Goal: Task Accomplishment & Management: Manage account settings

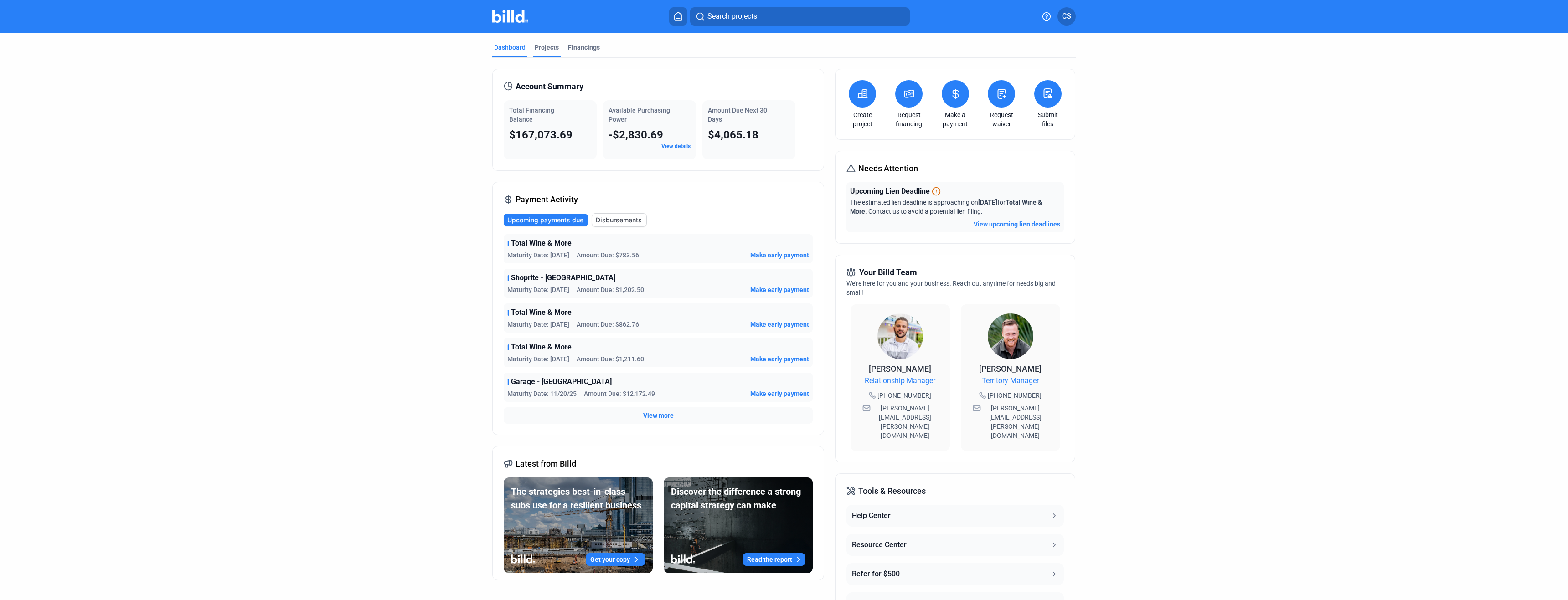
click at [540, 50] on div "Projects" at bounding box center [547, 47] width 24 height 9
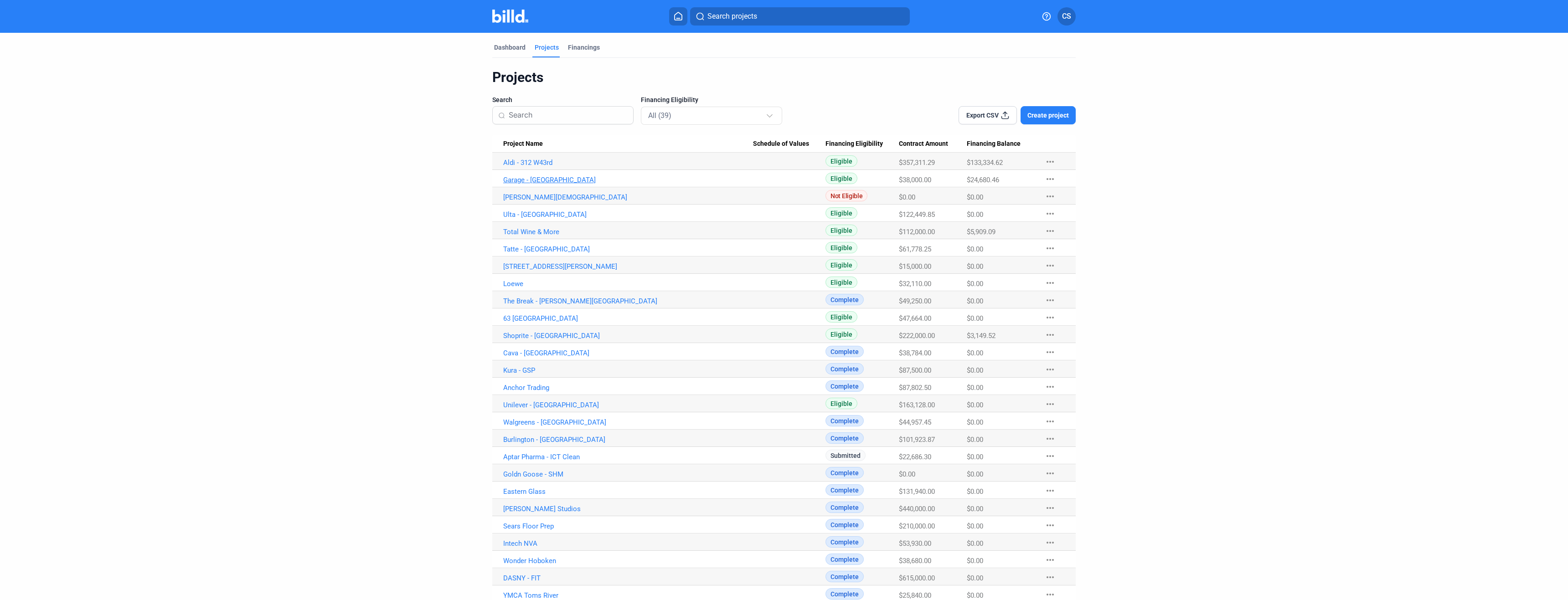
click at [523, 181] on link "Garage - [GEOGRAPHIC_DATA]" at bounding box center [628, 180] width 250 height 8
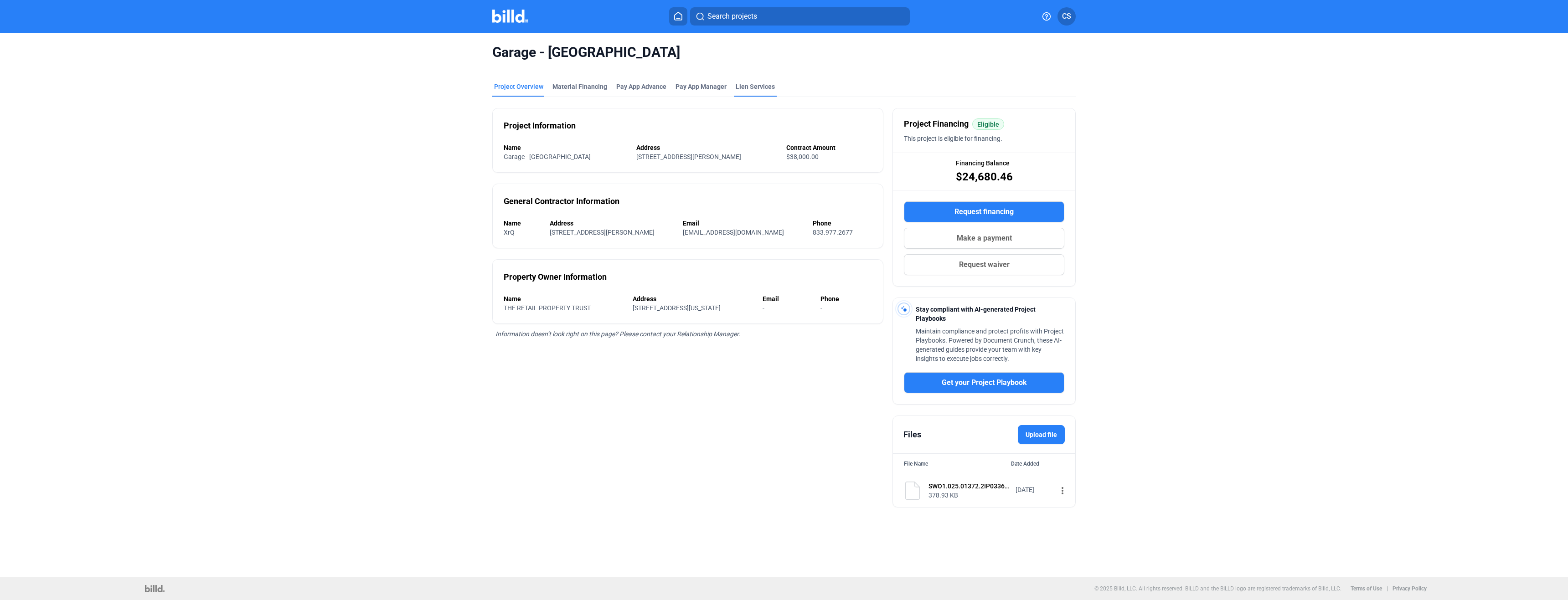
click at [754, 87] on div "Lien Services" at bounding box center [755, 86] width 39 height 9
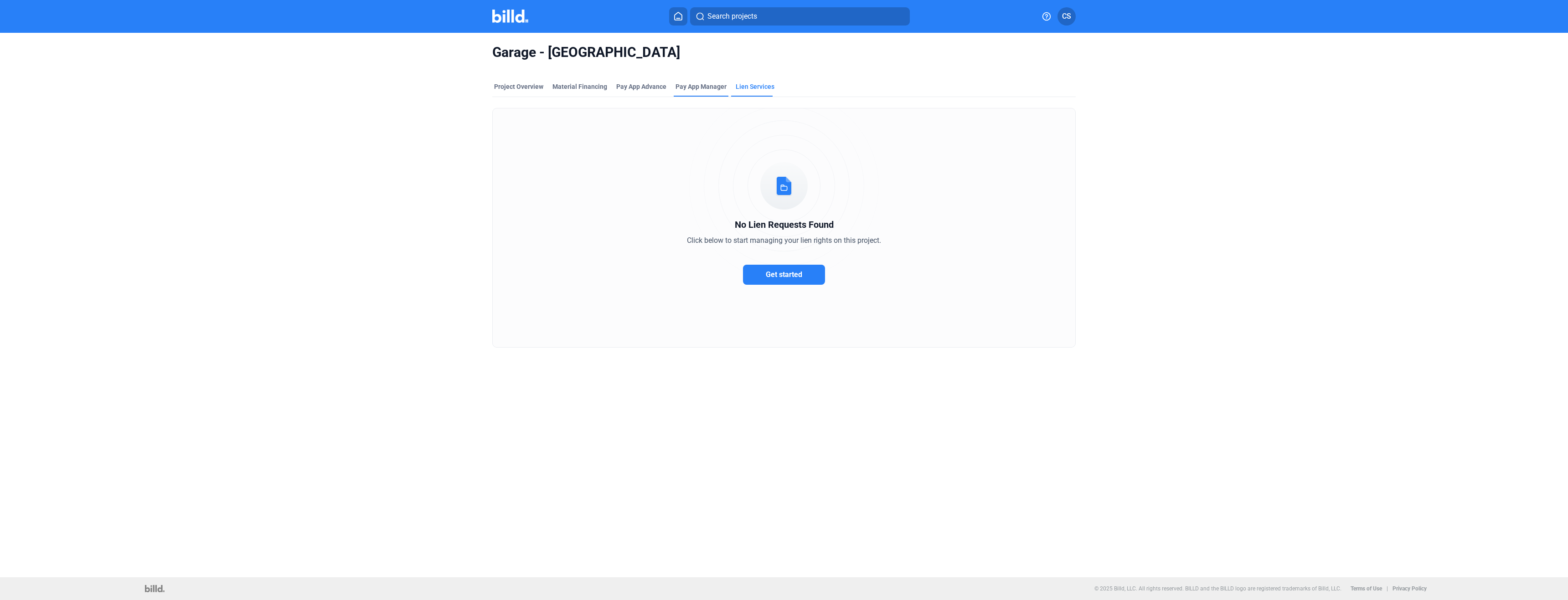
click at [696, 88] on span "Pay App Manager" at bounding box center [701, 86] width 51 height 9
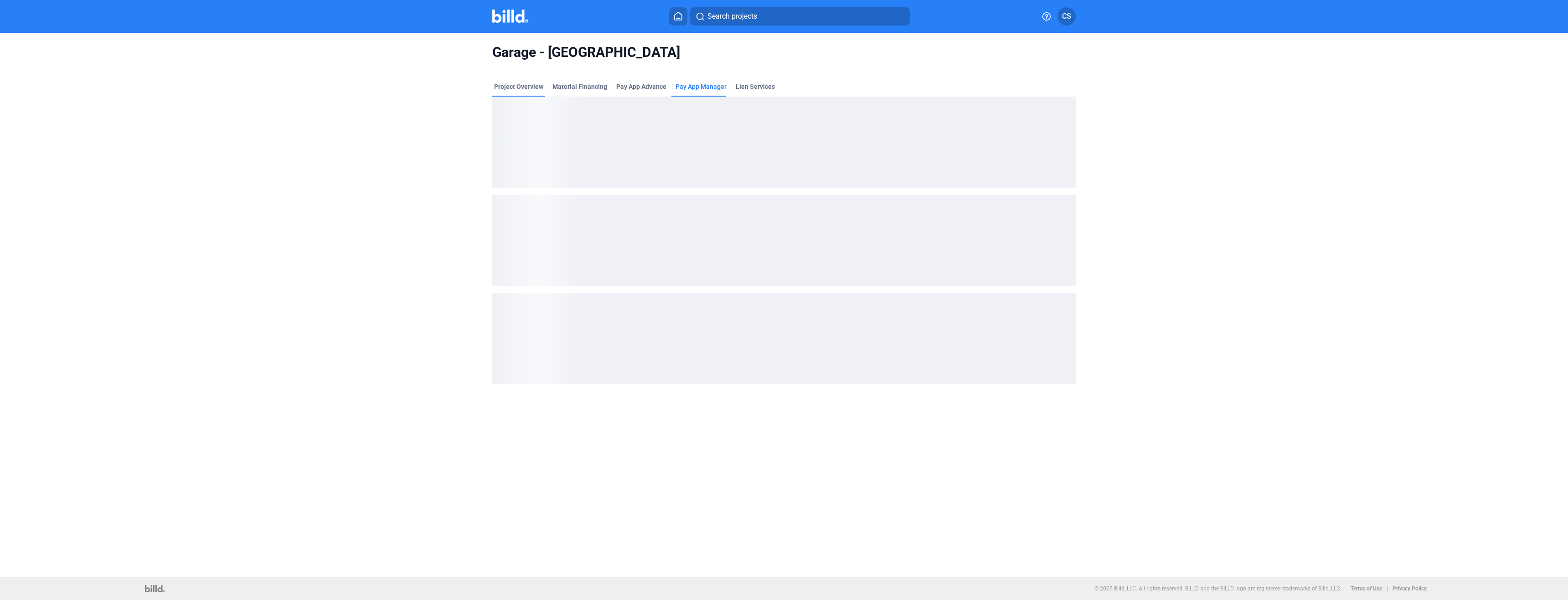
click at [510, 83] on div "Project Overview" at bounding box center [519, 86] width 49 height 9
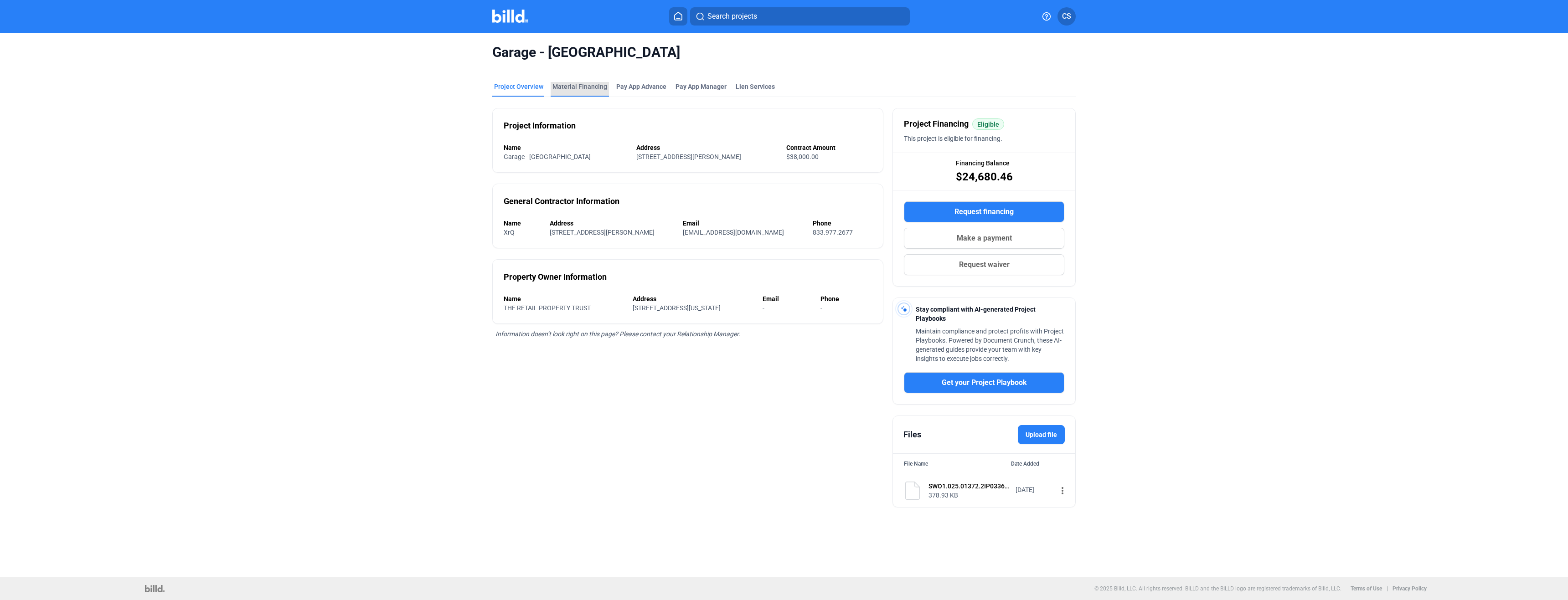
click at [589, 89] on div "Material Financing" at bounding box center [580, 86] width 55 height 9
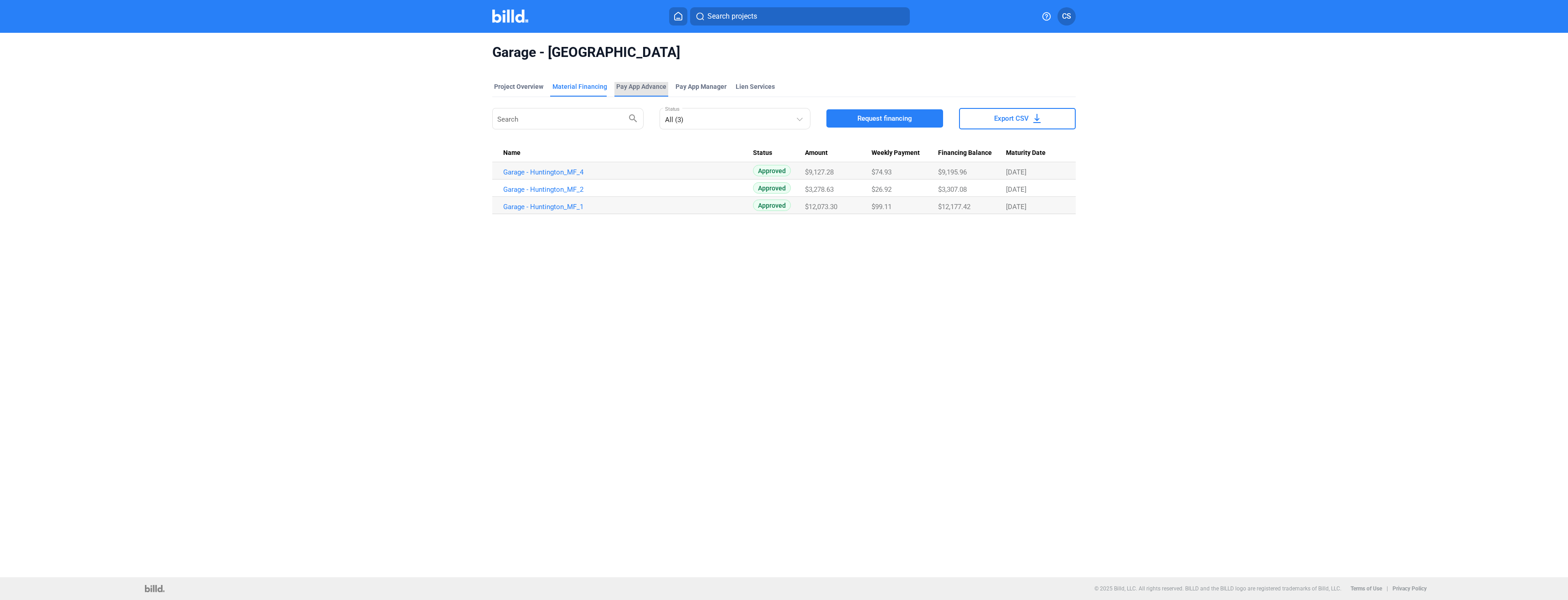
click at [637, 86] on div "Pay App Advance" at bounding box center [641, 86] width 50 height 9
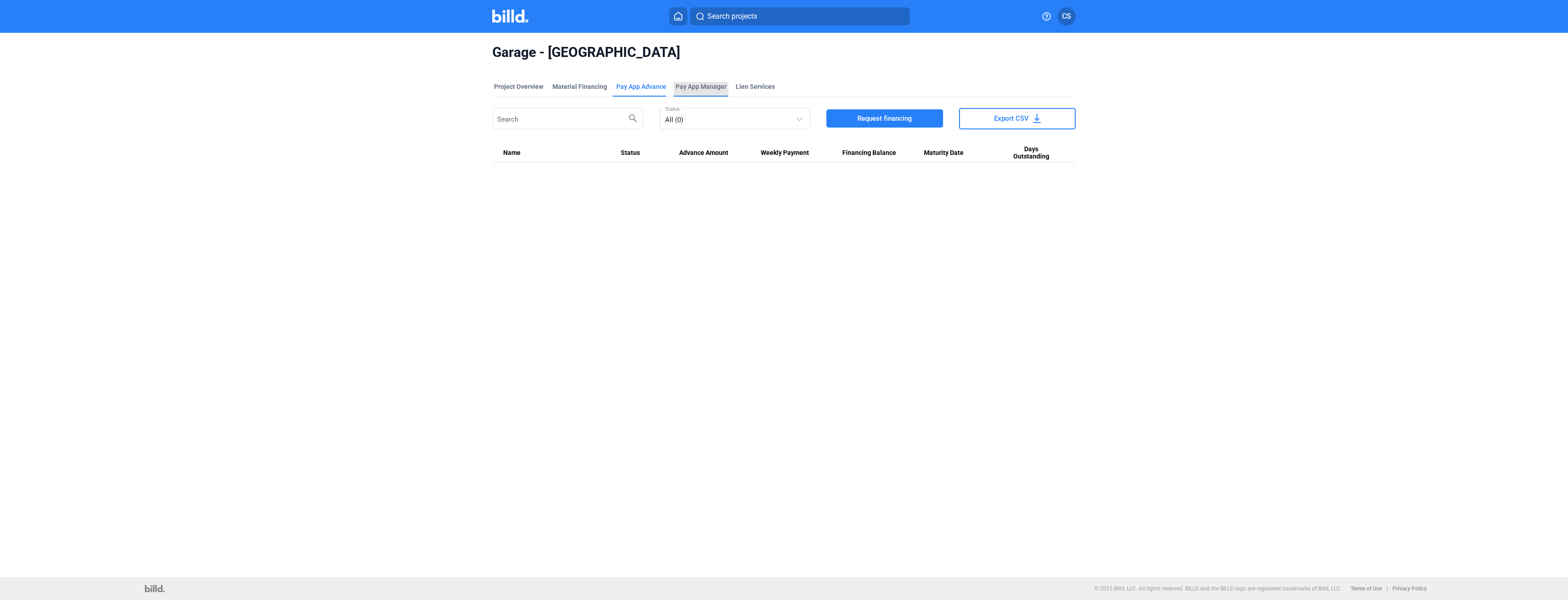
click at [702, 85] on span "Pay App Manager" at bounding box center [701, 86] width 51 height 9
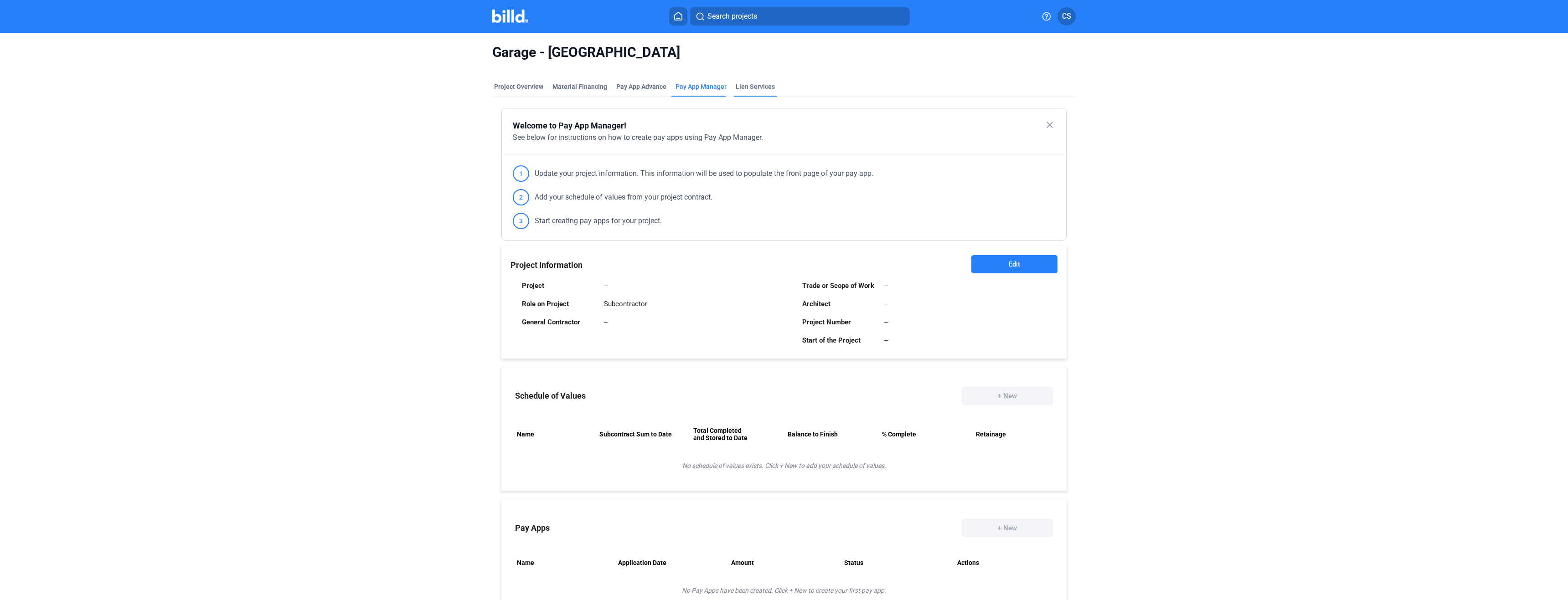
click at [763, 85] on div "Lien Services" at bounding box center [755, 86] width 39 height 9
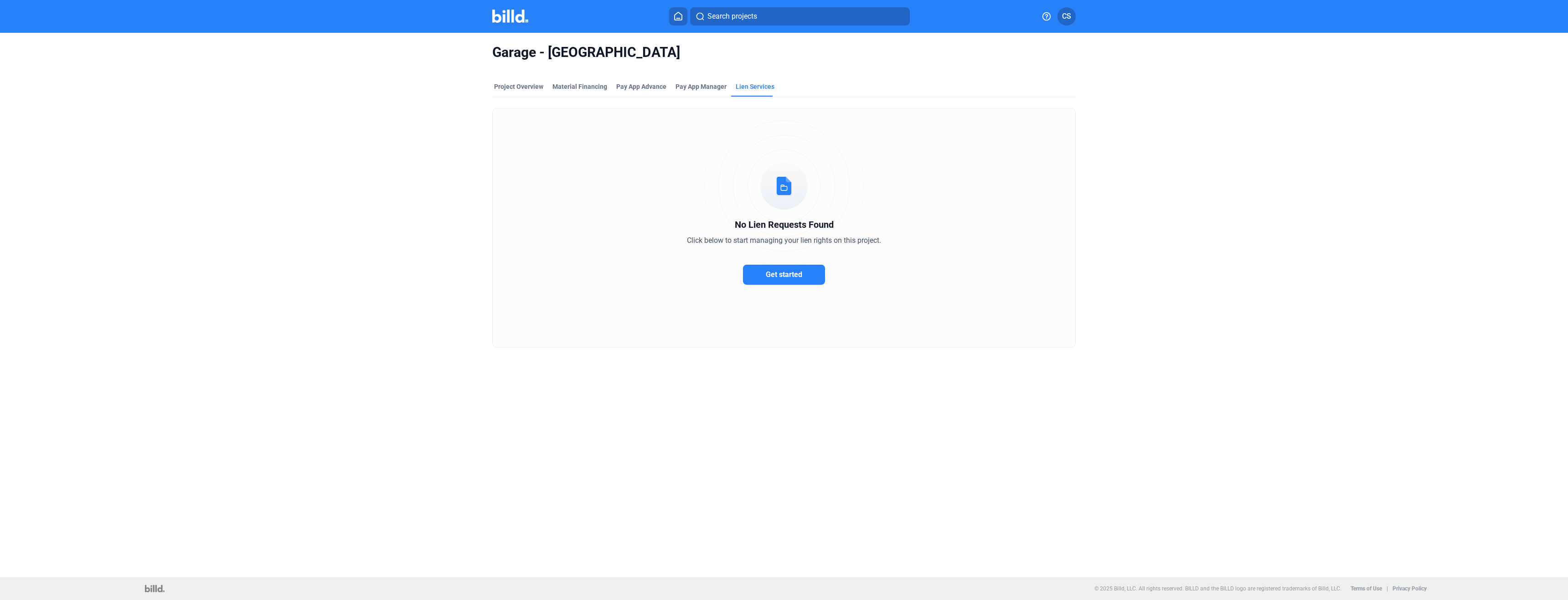
drag, startPoint x: 751, startPoint y: 237, endPoint x: 845, endPoint y: 237, distance: 94.0
click at [845, 237] on span "Click below to start managing your lien rights on this project." at bounding box center [783, 240] width 194 height 9
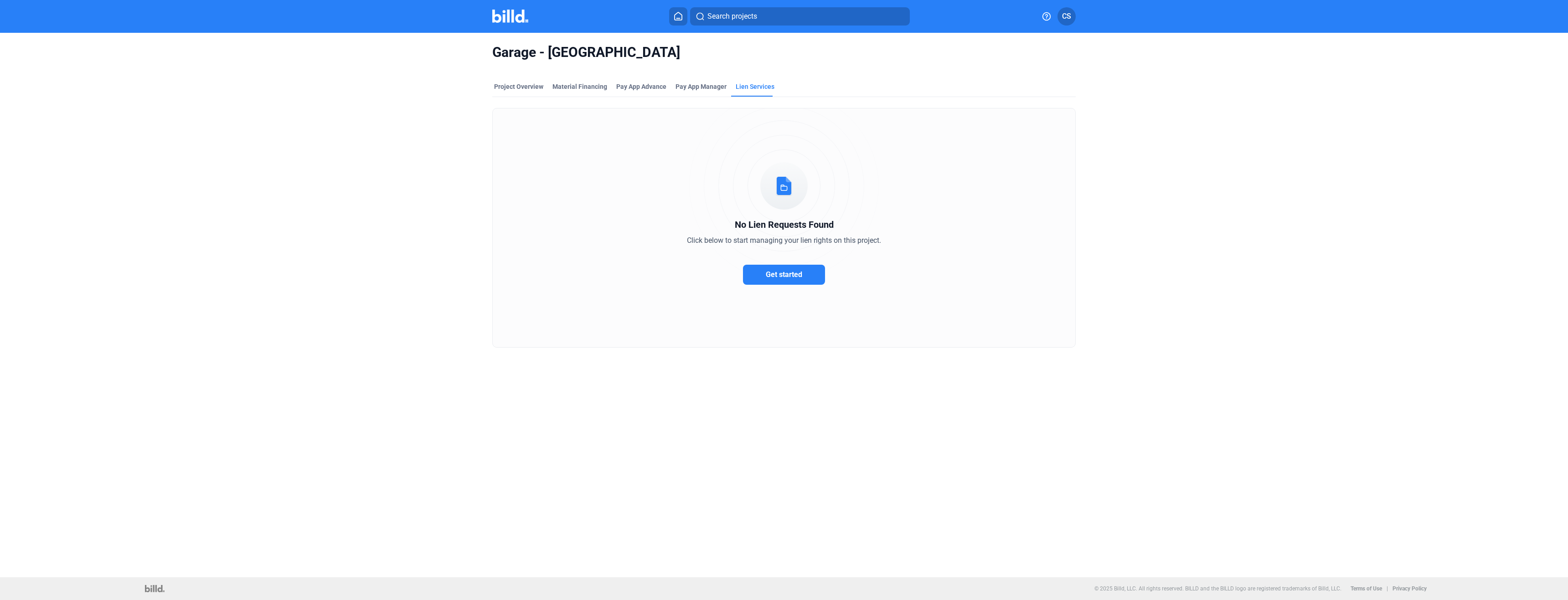
click at [845, 237] on span "Click below to start managing your lien rights on this project." at bounding box center [783, 240] width 194 height 9
drag, startPoint x: 845, startPoint y: 237, endPoint x: 782, endPoint y: 229, distance: 63.5
click at [782, 229] on span "No Lien Requests Found" at bounding box center [784, 225] width 99 height 11
click at [758, 222] on span "No Lien Requests Found" at bounding box center [784, 225] width 99 height 11
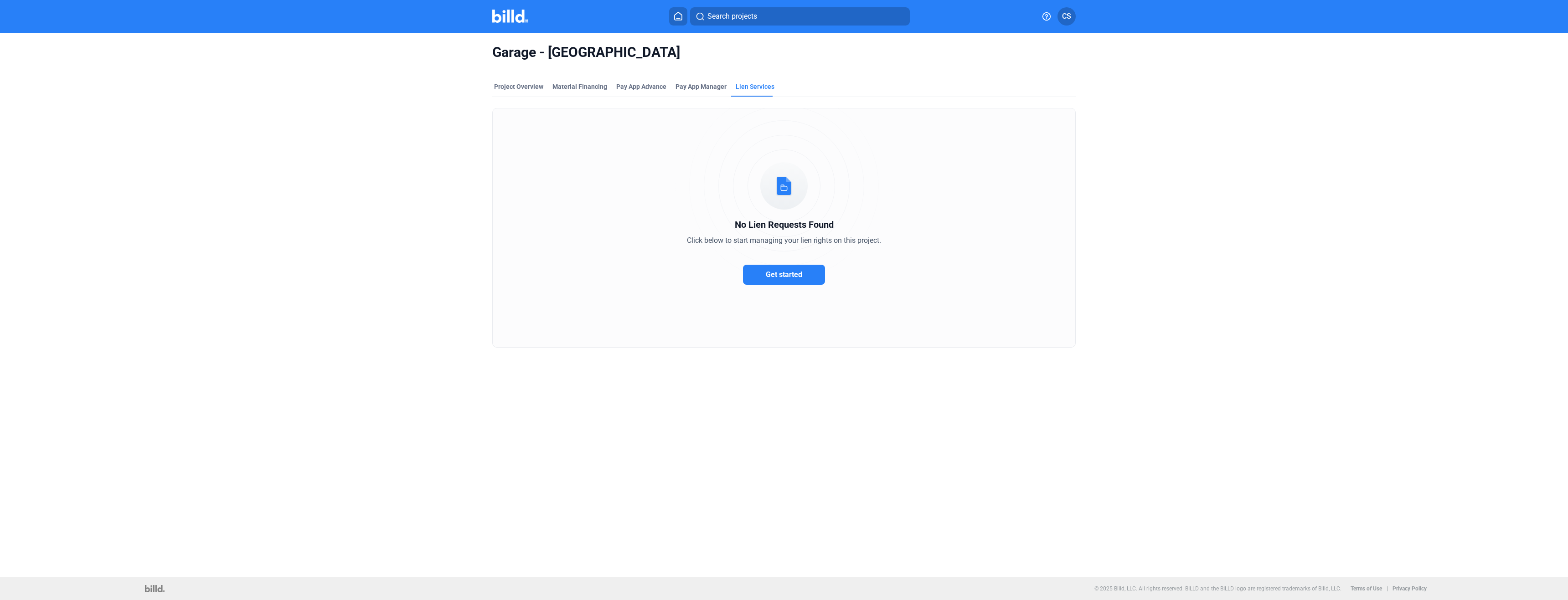
click at [758, 222] on span "No Lien Requests Found" at bounding box center [784, 225] width 99 height 11
drag, startPoint x: 758, startPoint y: 222, endPoint x: 793, endPoint y: 230, distance: 35.9
click at [793, 230] on div "No Lien Requests Found" at bounding box center [783, 225] width 583 height 13
click at [806, 221] on span "No Lien Requests Found" at bounding box center [784, 225] width 99 height 11
click at [791, 224] on span "No Lien Requests Found" at bounding box center [784, 225] width 99 height 11
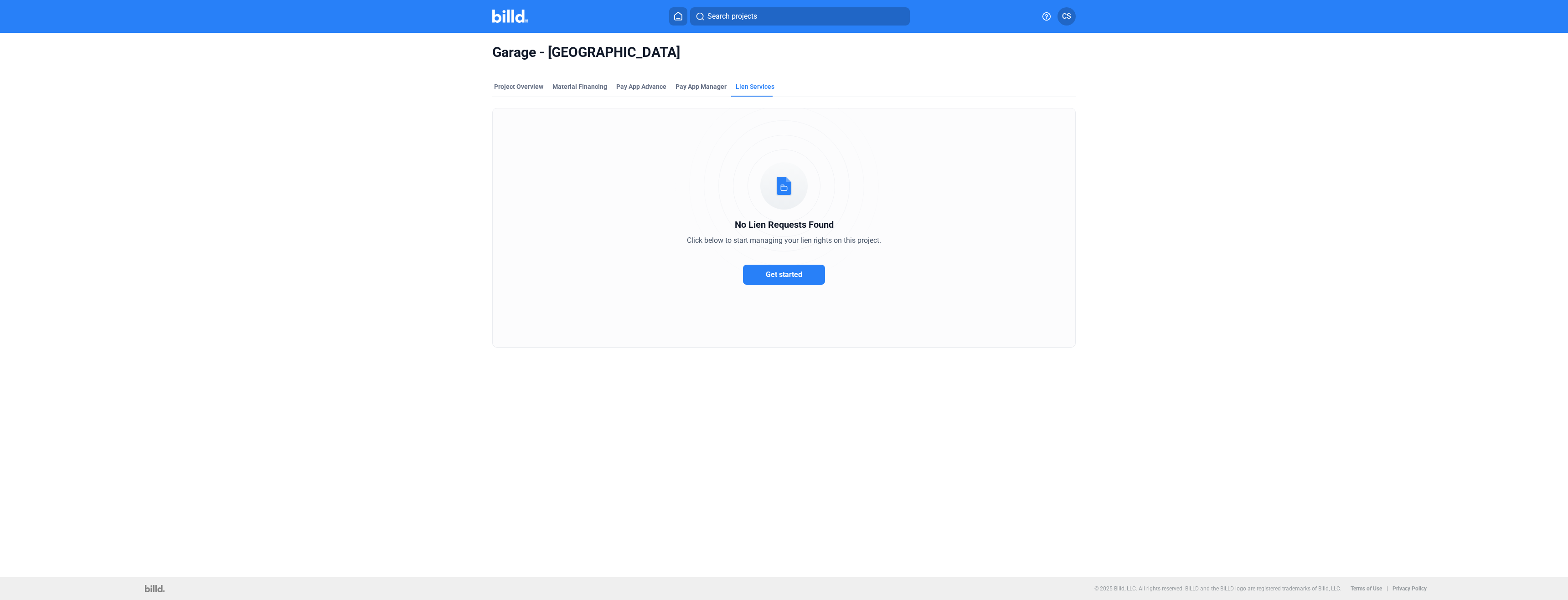
click at [807, 224] on span "No Lien Requests Found" at bounding box center [784, 225] width 99 height 11
click at [827, 224] on span "No Lien Requests Found" at bounding box center [784, 225] width 99 height 11
click at [811, 225] on span "No Lien Requests Found" at bounding box center [784, 225] width 99 height 11
click at [792, 223] on span "No Lien Requests Found" at bounding box center [784, 225] width 99 height 11
click at [809, 223] on span "No Lien Requests Found" at bounding box center [784, 225] width 99 height 11
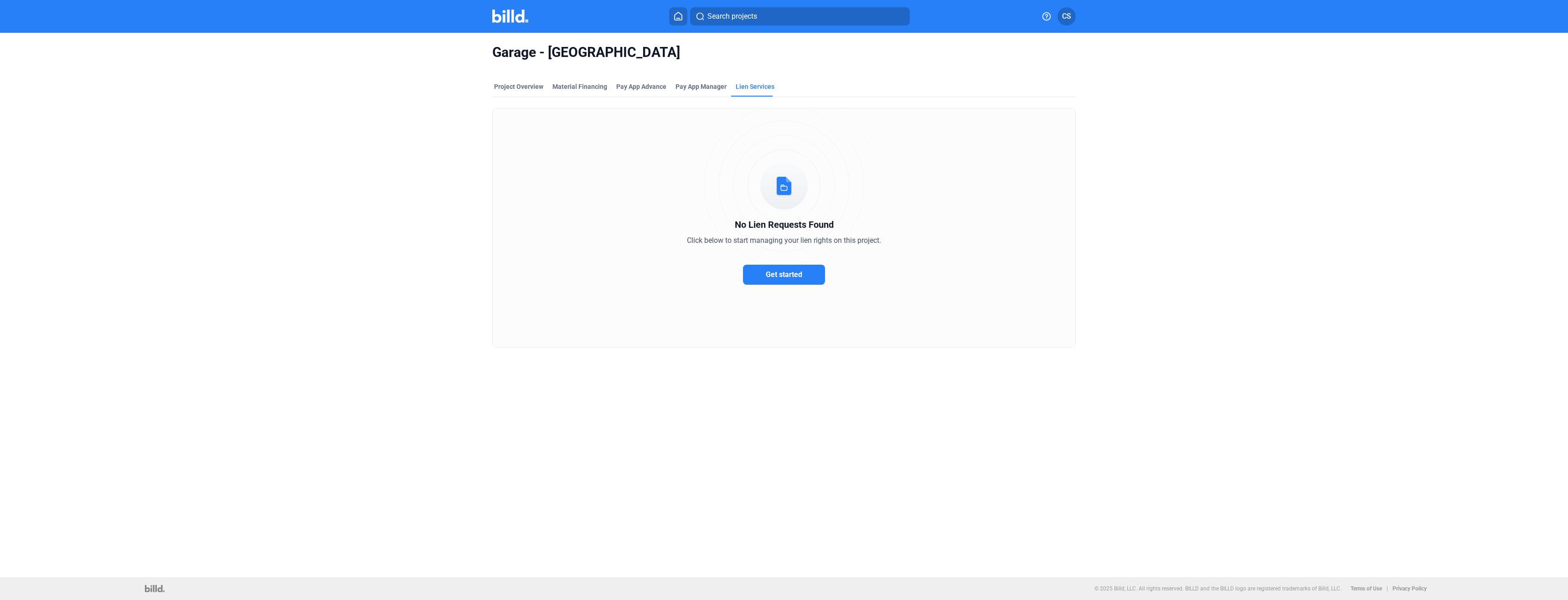
click at [838, 225] on div "No Lien Requests Found" at bounding box center [783, 225] width 583 height 13
drag, startPoint x: 719, startPoint y: 242, endPoint x: 725, endPoint y: 242, distance: 6.0
click at [722, 242] on span "Click below to start managing your lien rights on this project." at bounding box center [783, 240] width 194 height 9
drag, startPoint x: 725, startPoint y: 242, endPoint x: 733, endPoint y: 241, distance: 8.1
click at [730, 241] on span "Click below to start managing your lien rights on this project." at bounding box center [783, 240] width 194 height 9
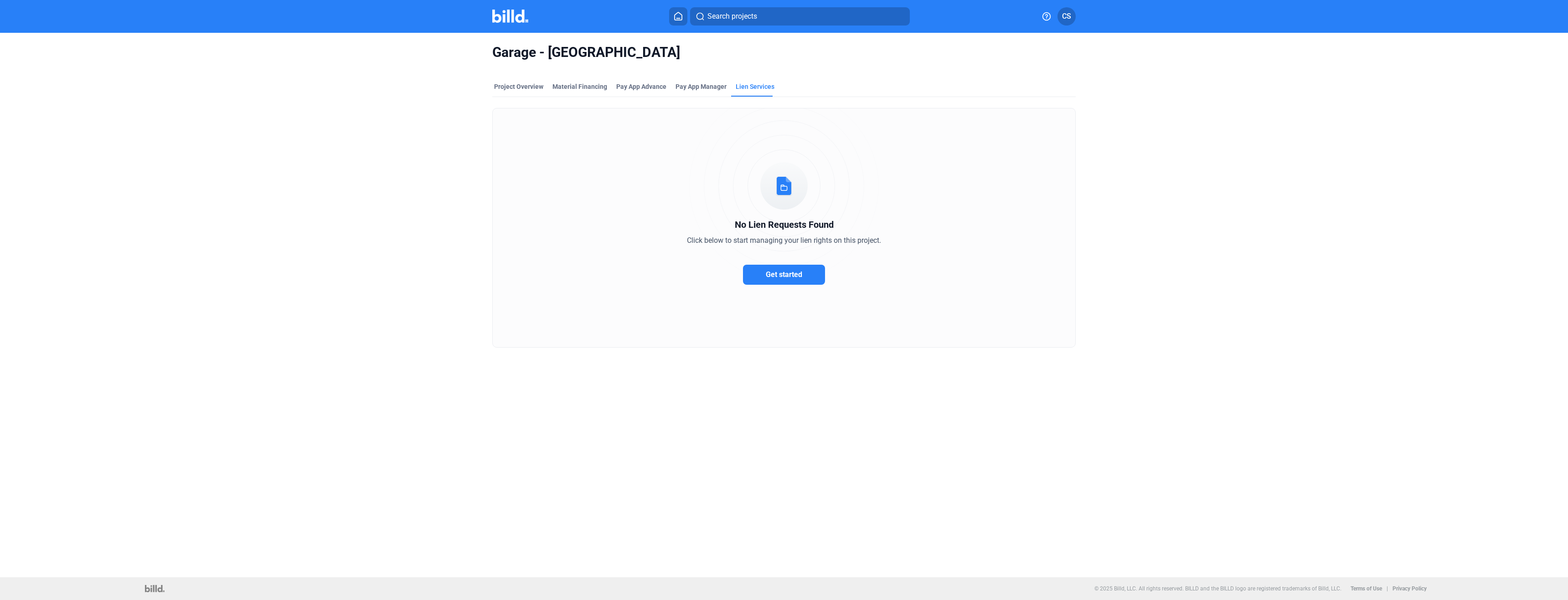
click at [784, 241] on span "Click below to start managing your lien rights on this project." at bounding box center [783, 240] width 194 height 9
drag, startPoint x: 784, startPoint y: 241, endPoint x: 821, endPoint y: 244, distance: 37.1
click at [821, 244] on span "Click below to start managing your lien rights on this project." at bounding box center [783, 240] width 194 height 9
click at [845, 241] on span "Click below to start managing your lien rights on this project." at bounding box center [783, 240] width 194 height 9
